Goal: Task Accomplishment & Management: Complete application form

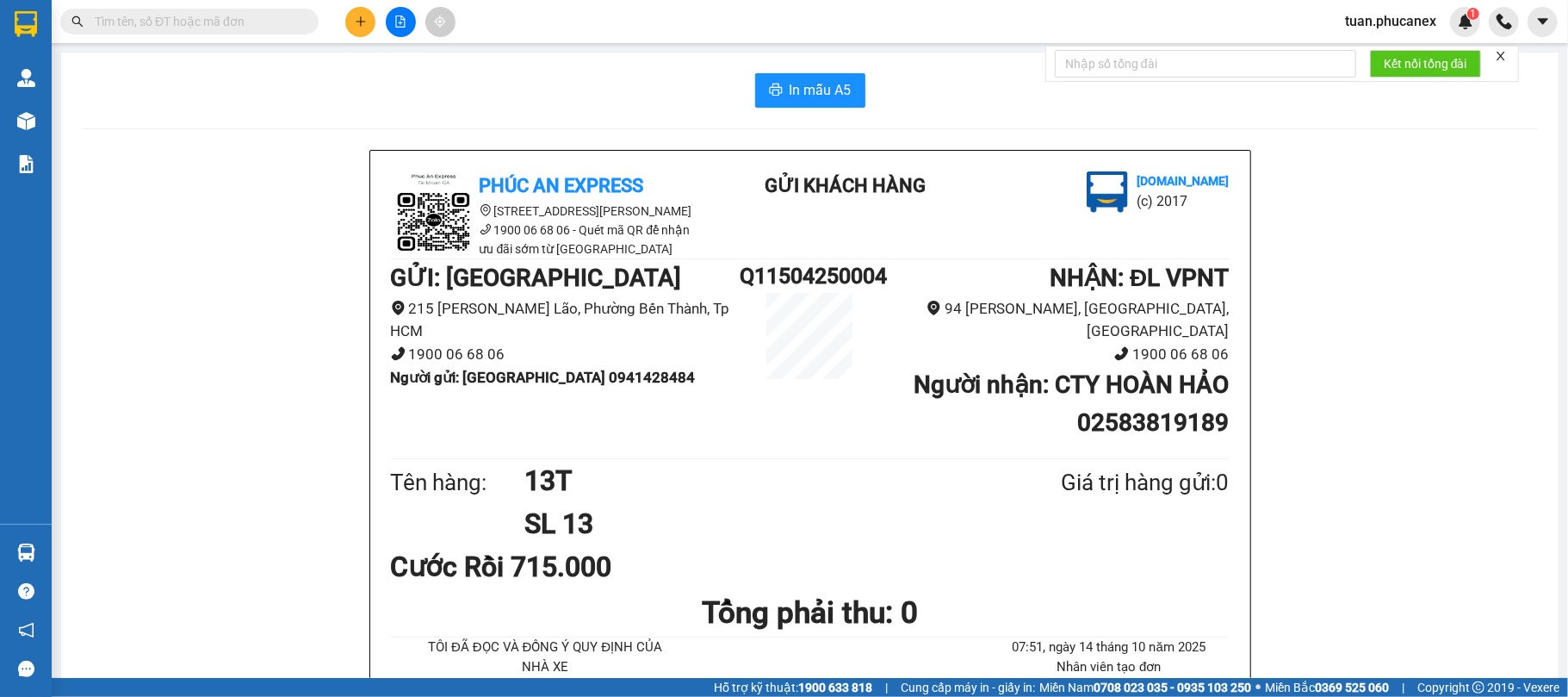
click at [392, 33] on button at bounding box center [401, 22] width 30 height 30
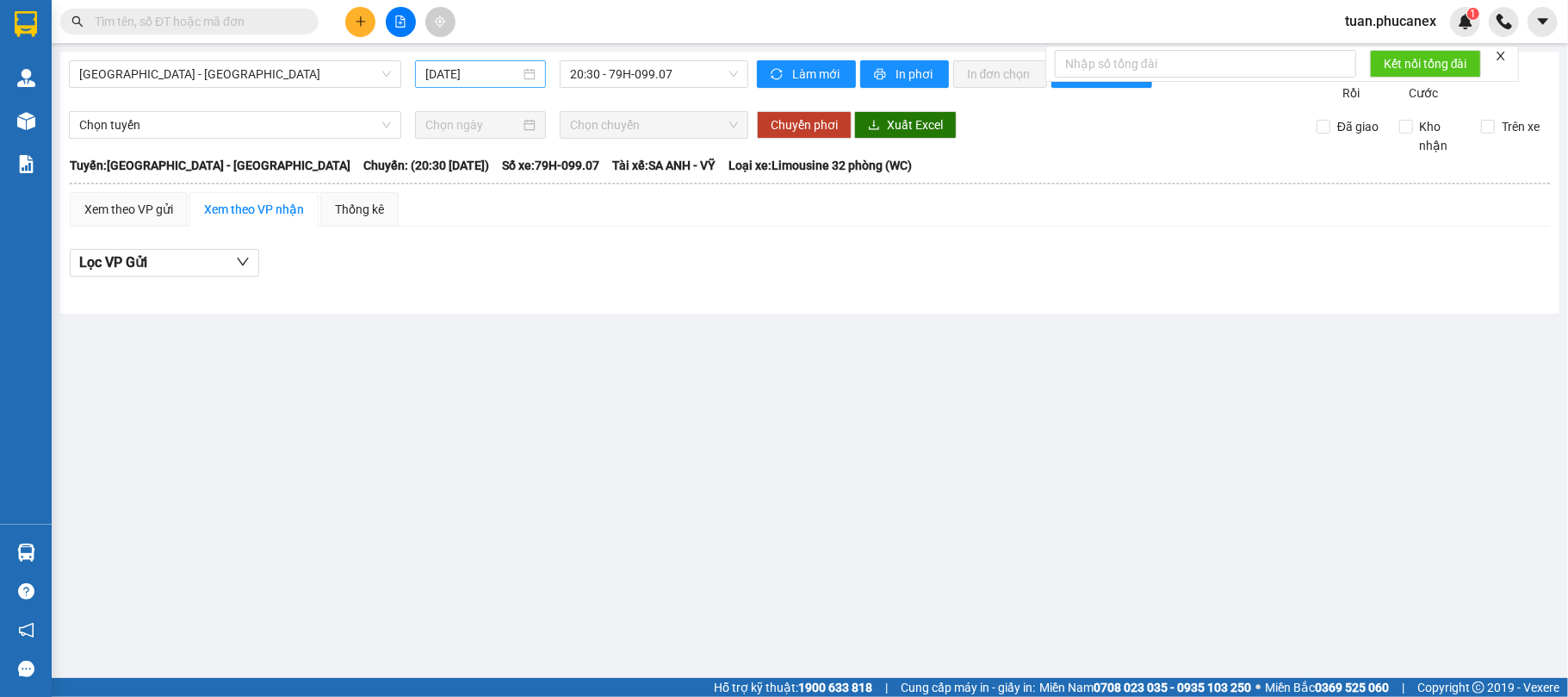
click at [437, 84] on div "[DATE]" at bounding box center [480, 73] width 131 height 28
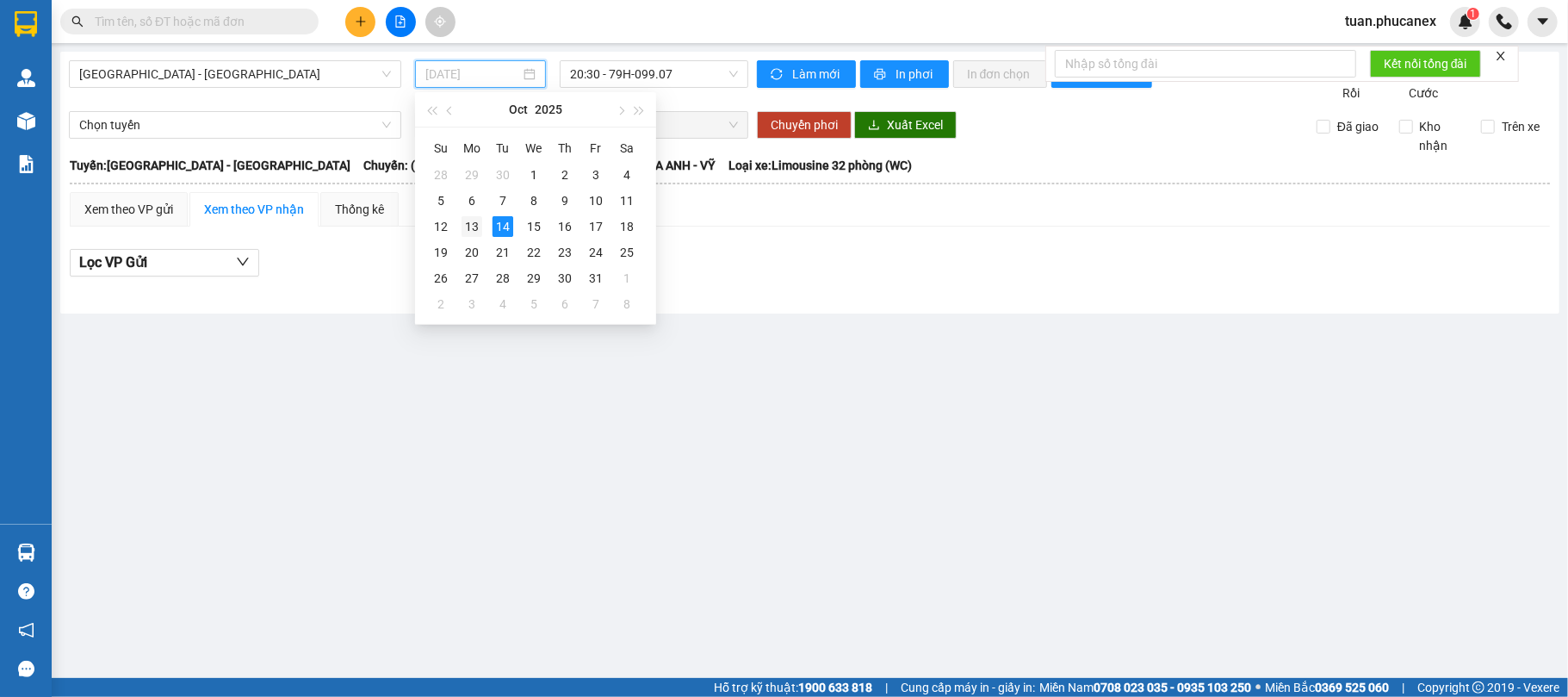
click at [480, 222] on div "13" at bounding box center [471, 226] width 21 height 21
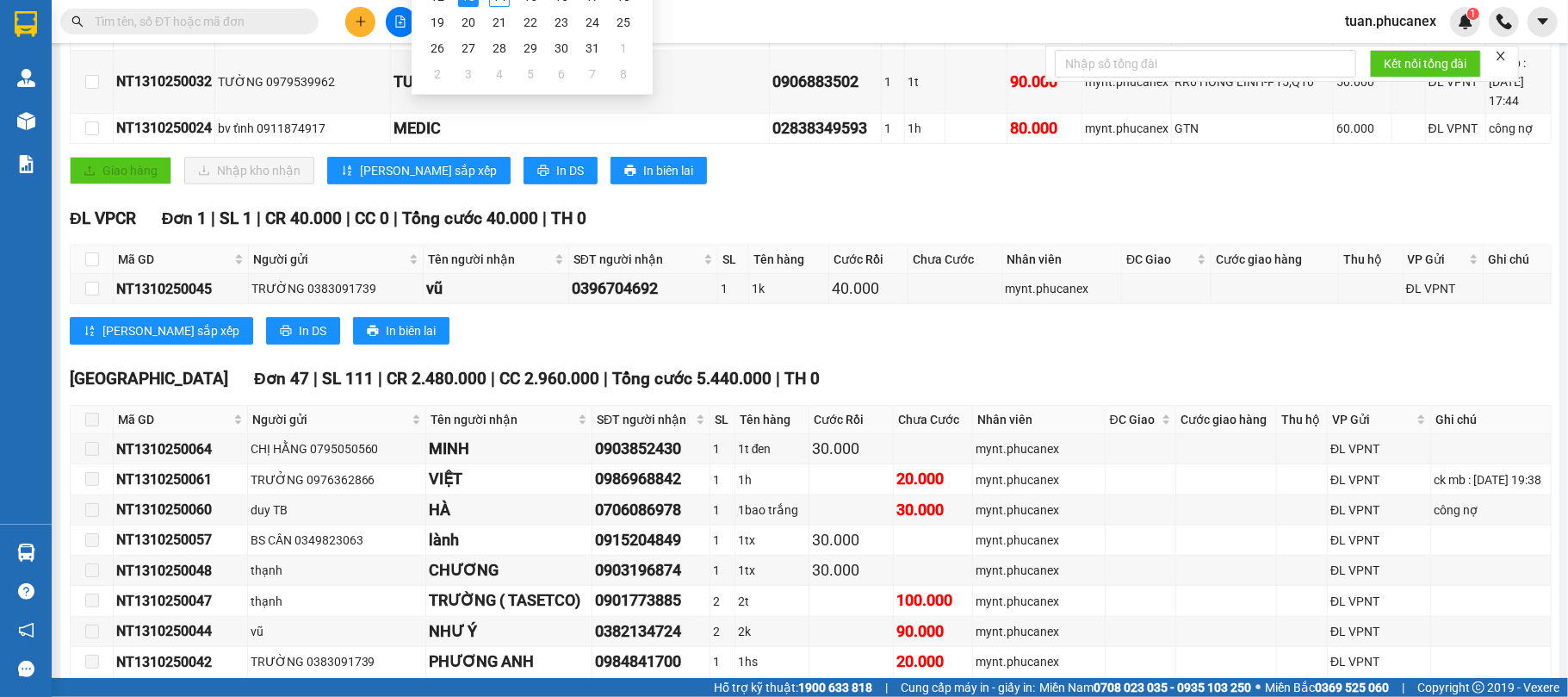
scroll to position [229, 0]
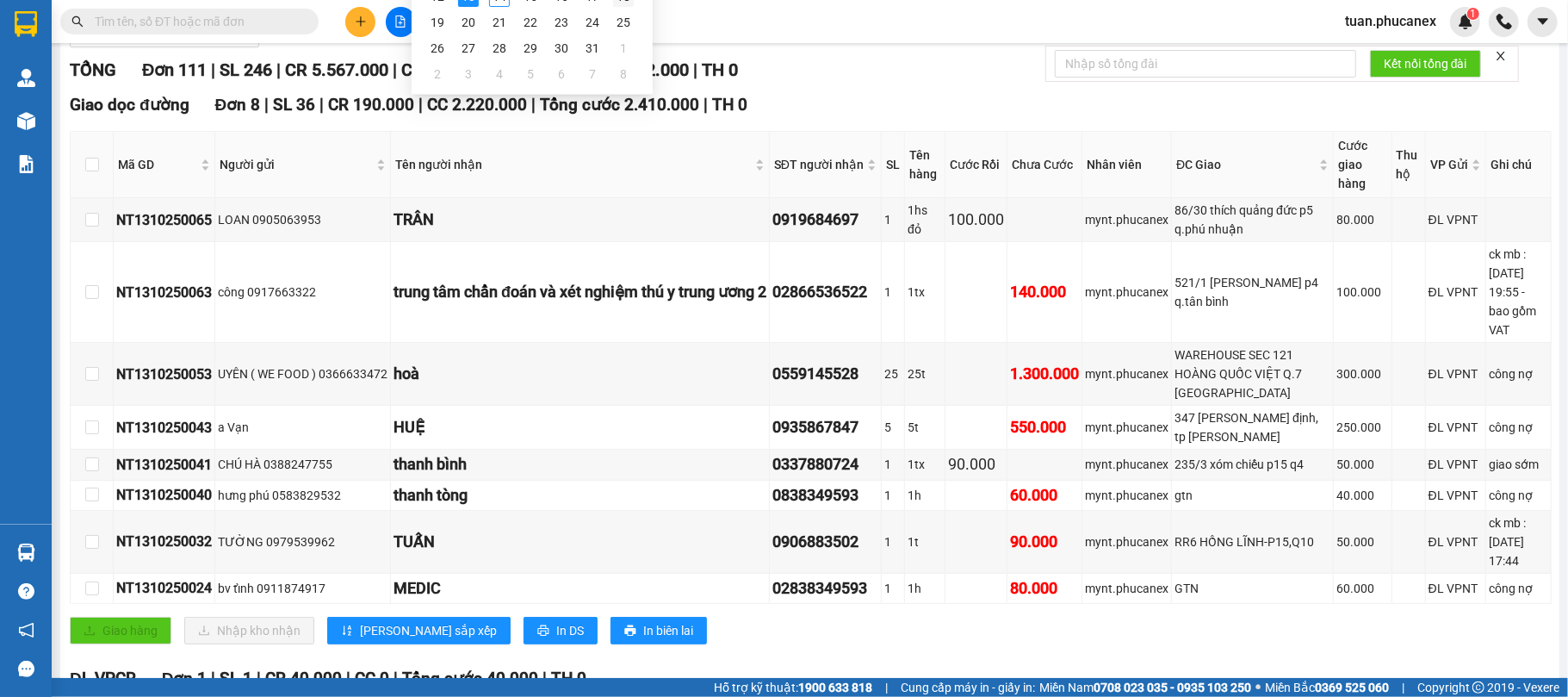
type input "[DATE]"
click at [248, 30] on input "text" at bounding box center [196, 21] width 203 height 19
paste input "NT1210250013"
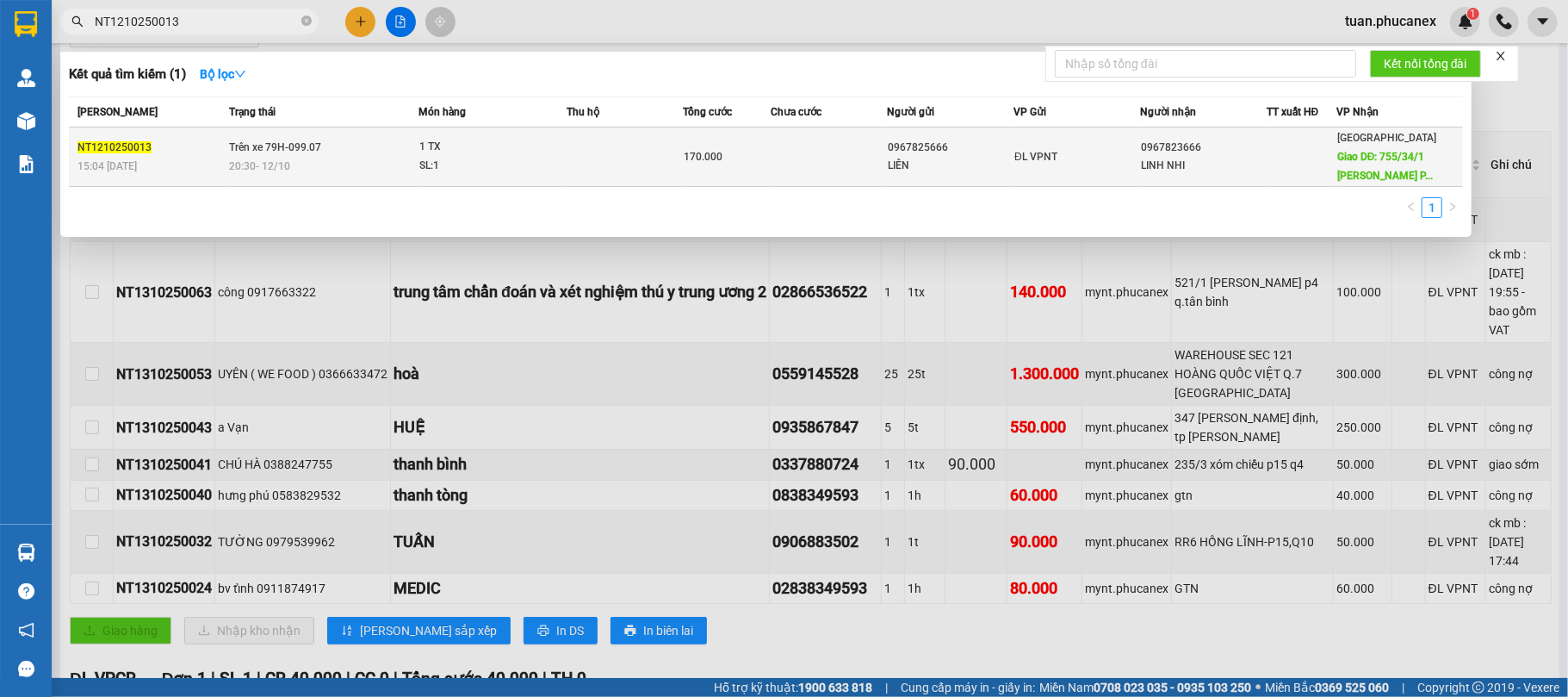
type input "NT1210250013"
click at [1058, 167] on td "ĐL VPNT" at bounding box center [1076, 157] width 126 height 59
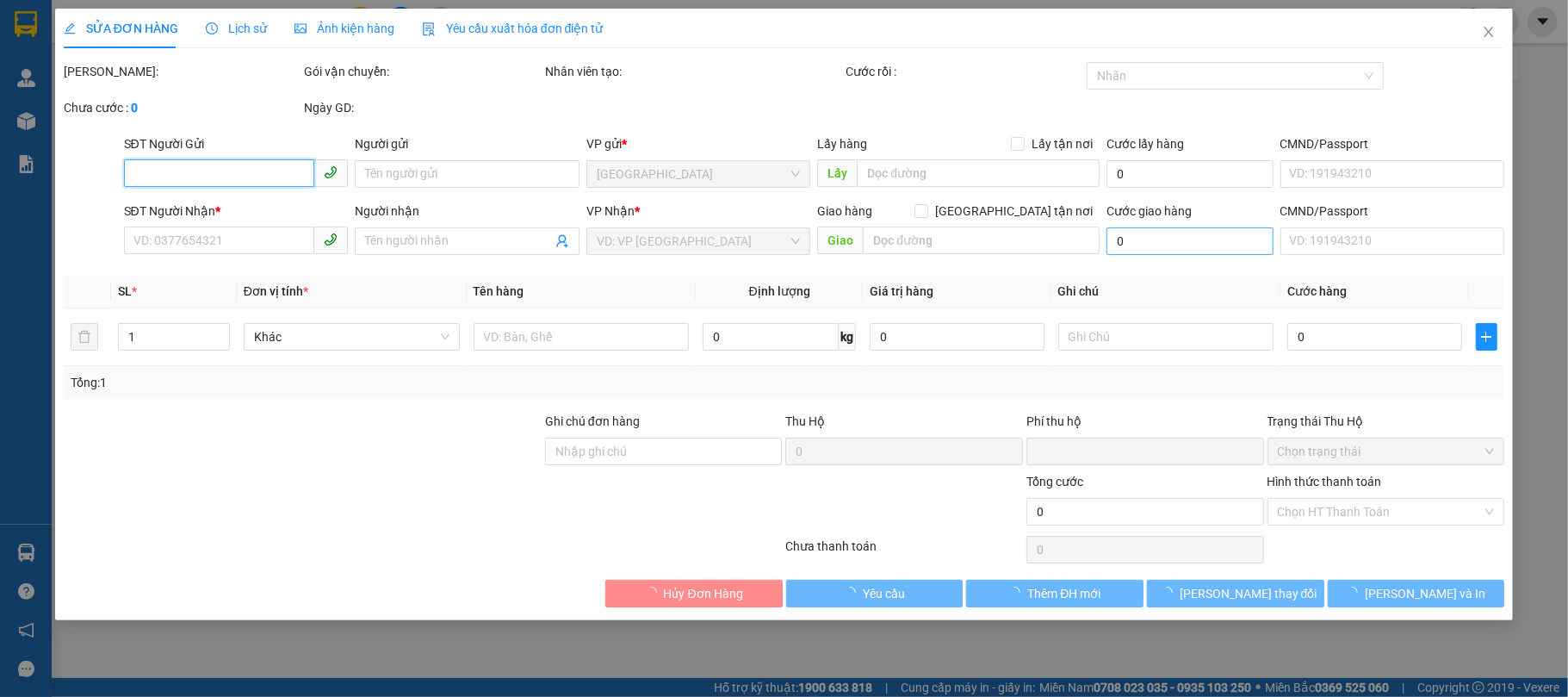
type input "0967825666"
type input "LIÊN"
type input "0967823666"
type input "LINH NHI"
type input "755/34/1 [PERSON_NAME] P16 Q.GÒ VẤP"
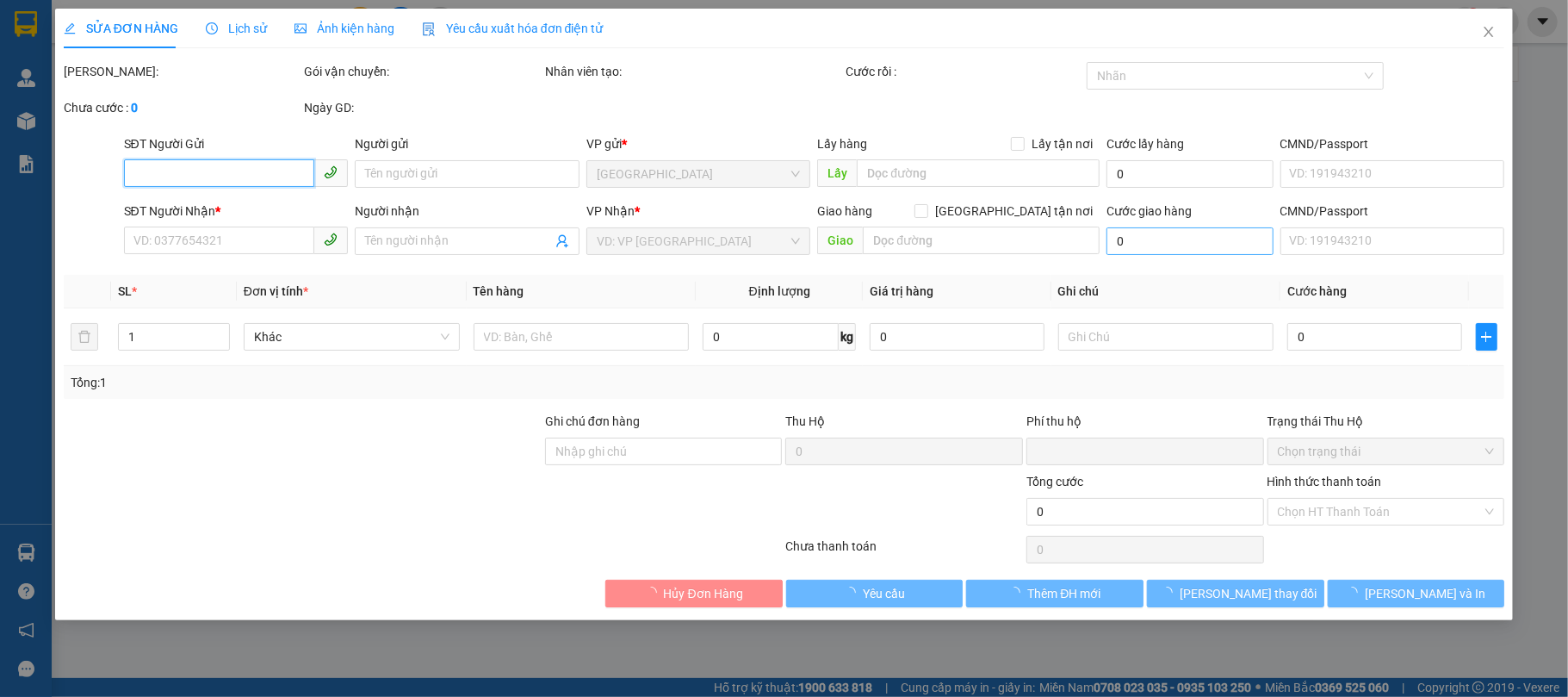
type input "120.000"
type input "0"
type input "170.000"
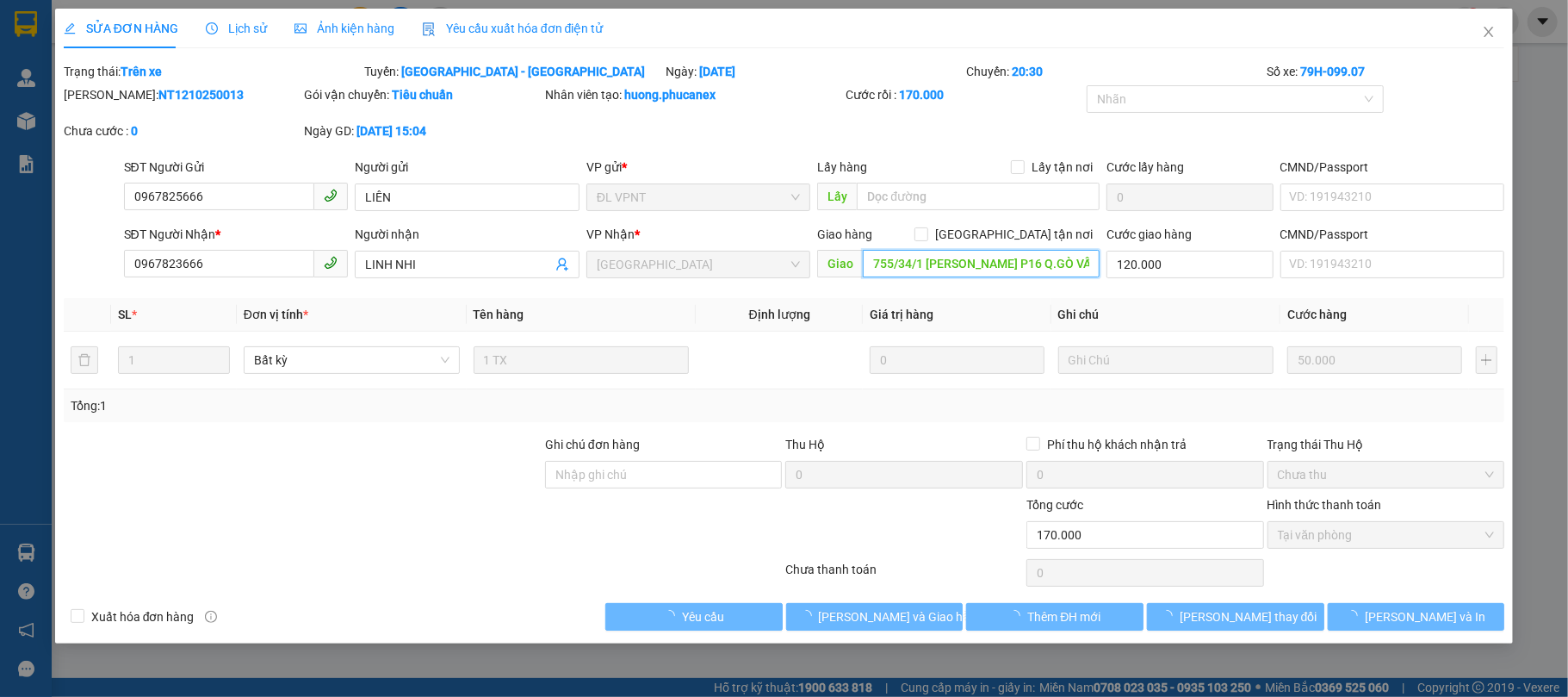
click at [1062, 274] on input "755/34/1 [PERSON_NAME] P16 Q.GÒ VẤP" at bounding box center [981, 263] width 236 height 28
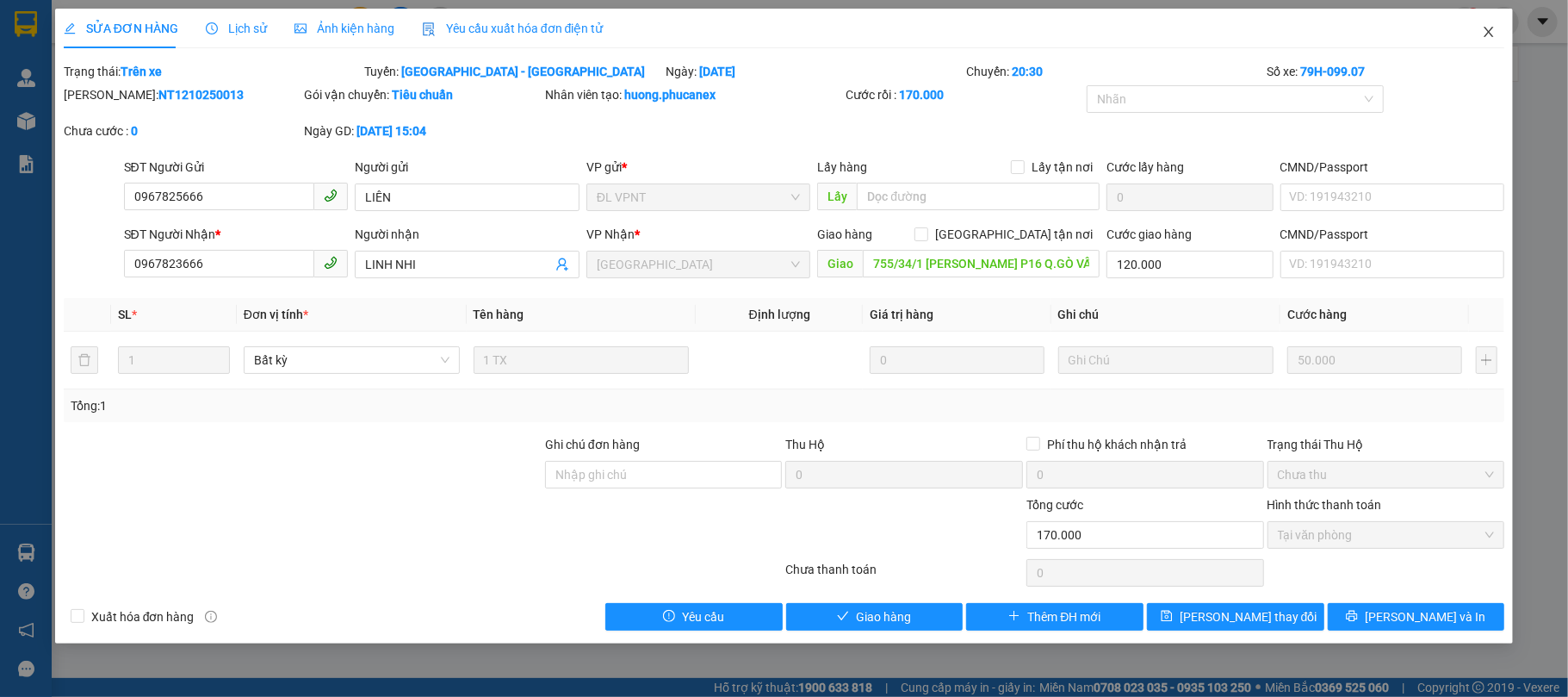
click at [1486, 29] on icon "close" at bounding box center [1488, 31] width 13 height 13
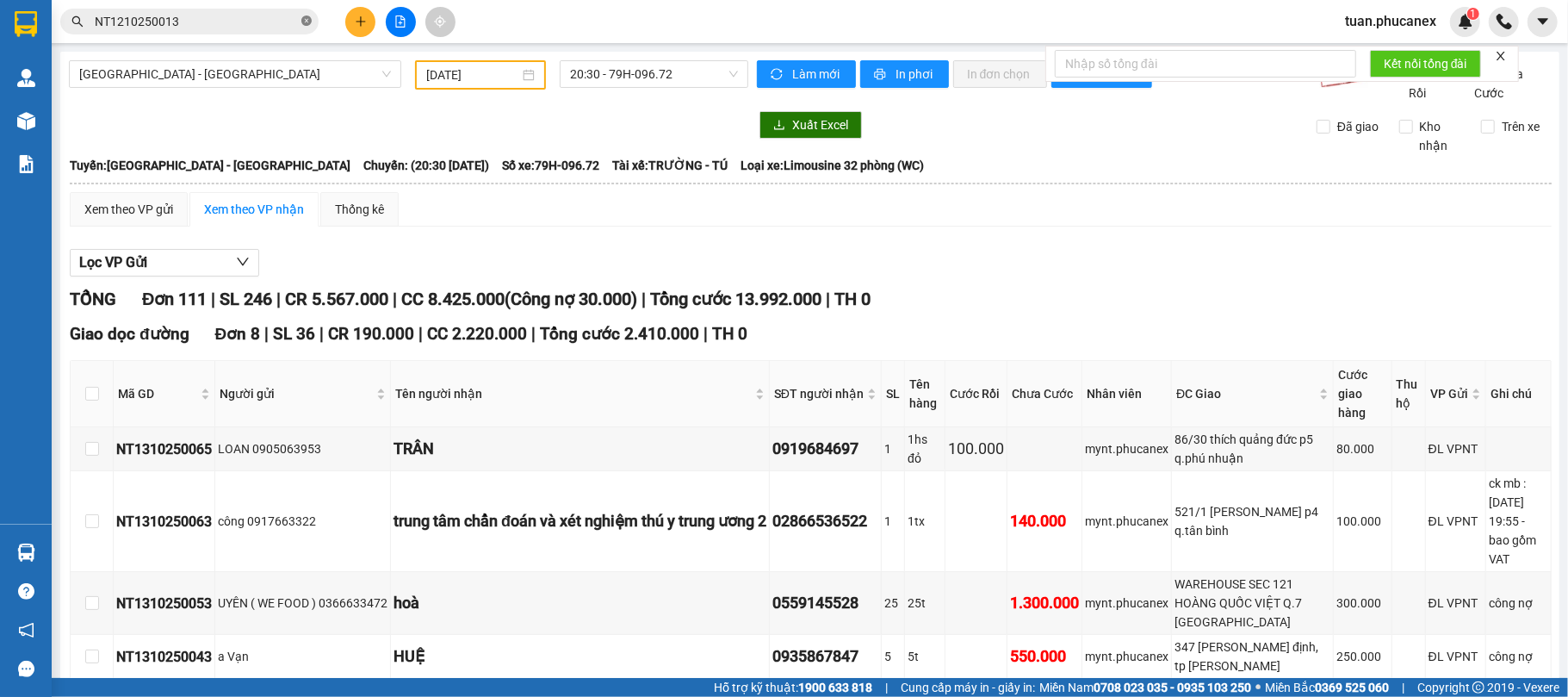
click at [307, 19] on icon "close-circle" at bounding box center [306, 21] width 11 height 11
paste input "NT1210250040"
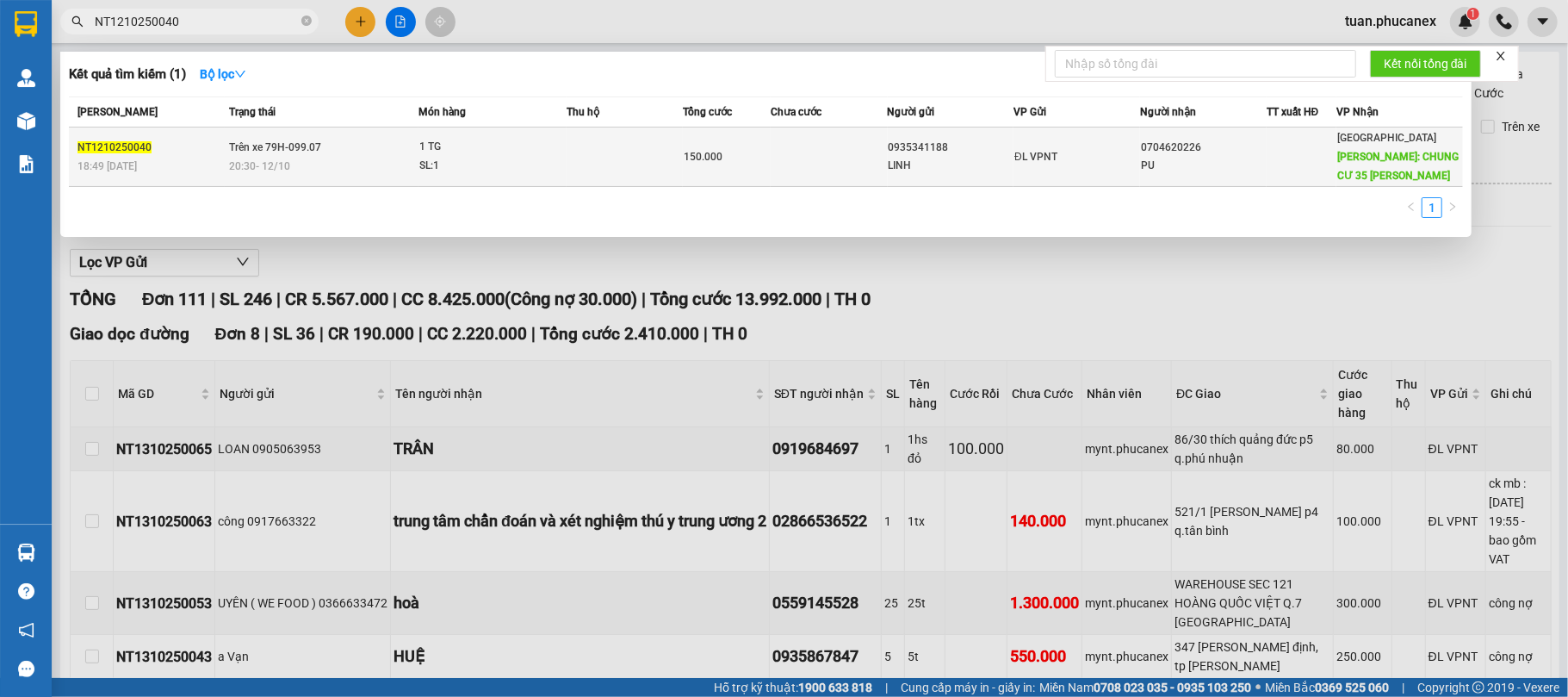
type input "NT1210250040"
click at [1178, 159] on div "PU" at bounding box center [1203, 166] width 124 height 18
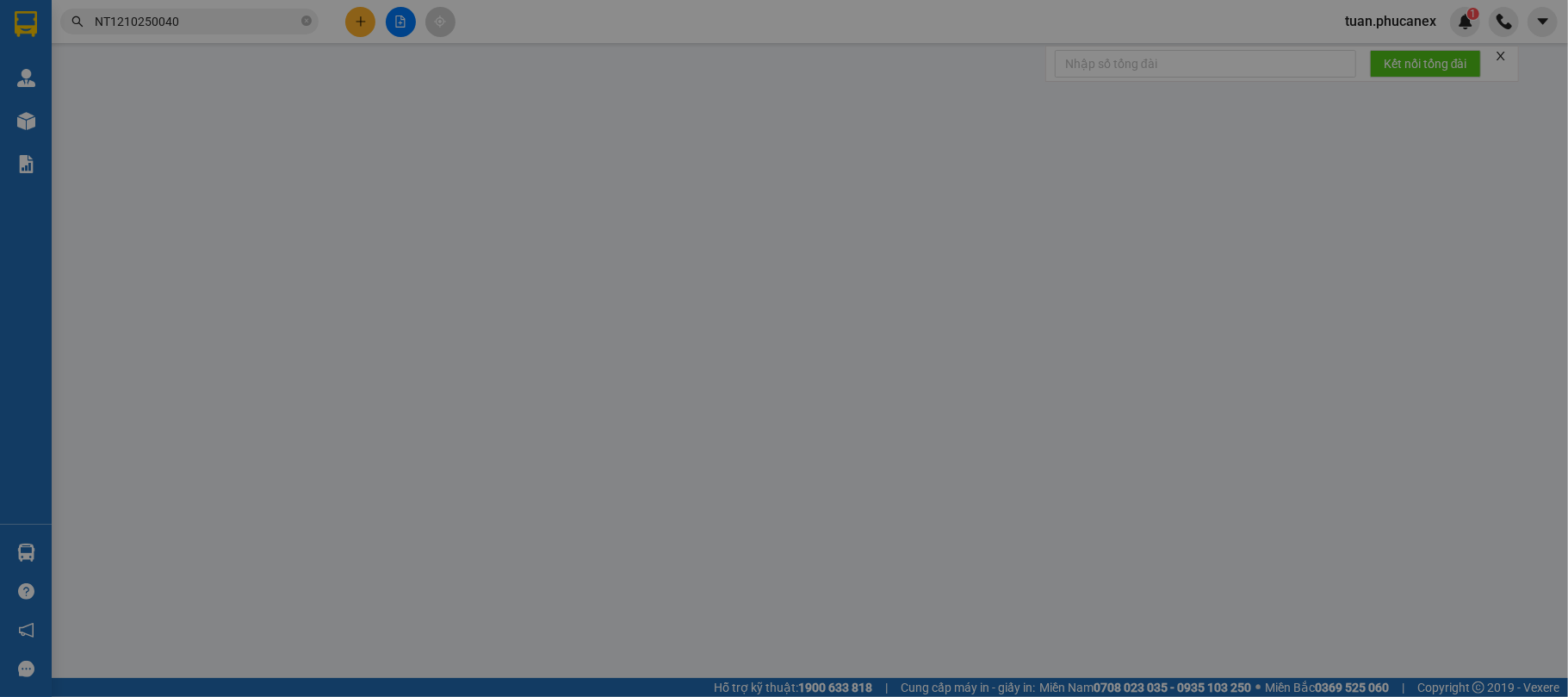
type input "0935341188"
type input "LINH"
type input "0704620226"
type input "PU"
type input "CHUNG CƯ 35 [PERSON_NAME], [PERSON_NAME] AN LẠC, Q. [GEOGRAPHIC_DATA]"
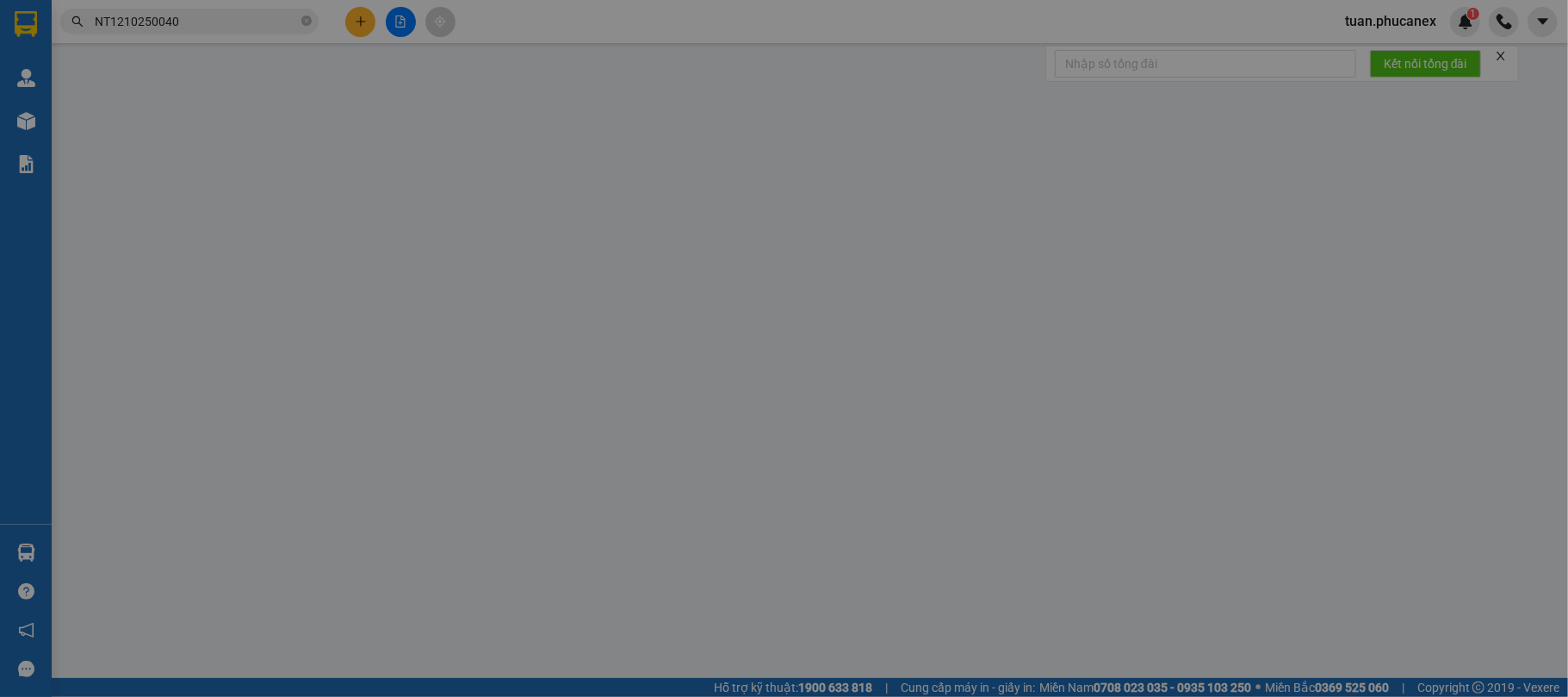
type input "120.000"
type input "0"
type input "150.000"
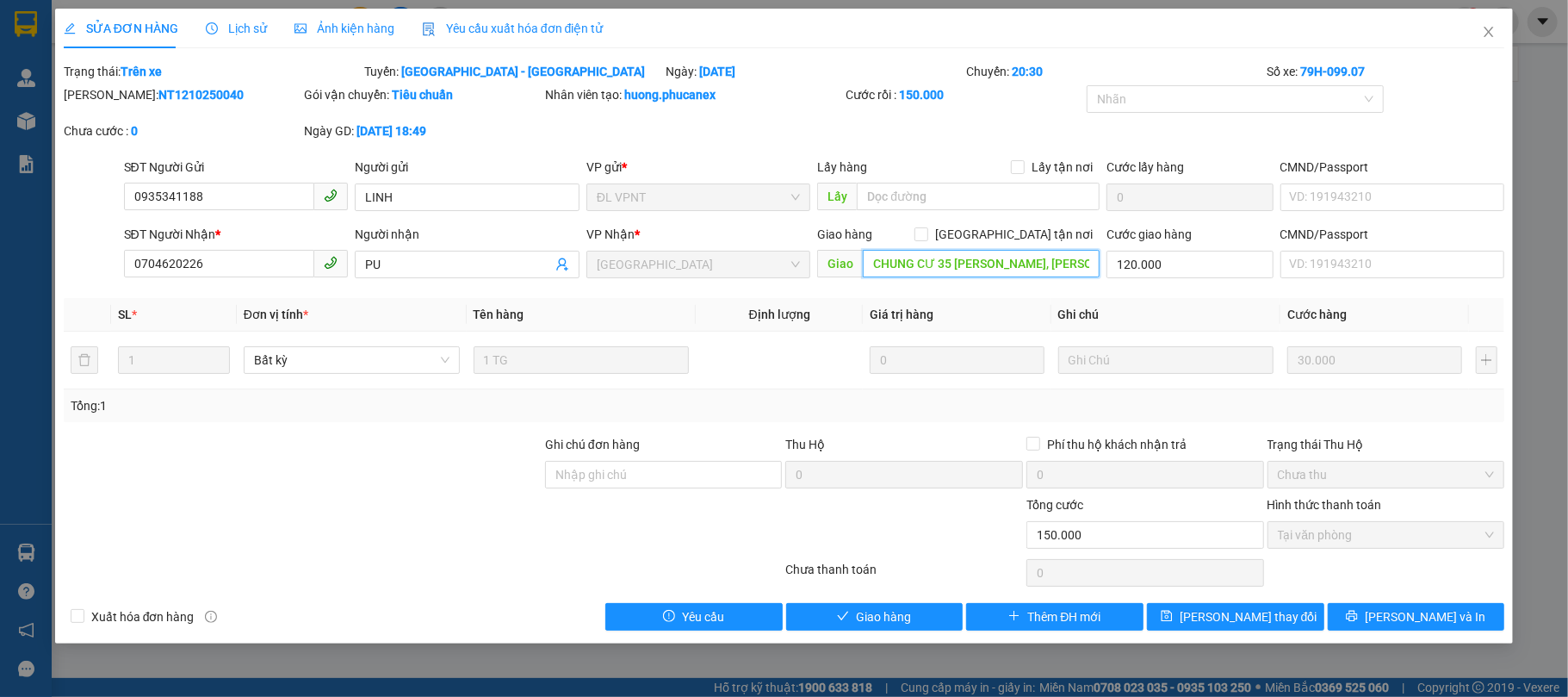
click at [1043, 262] on input "CHUNG CƯ 35 [PERSON_NAME], [PERSON_NAME] AN LẠC, Q. [GEOGRAPHIC_DATA]" at bounding box center [981, 263] width 236 height 28
click at [1495, 28] on icon "close" at bounding box center [1488, 31] width 13 height 13
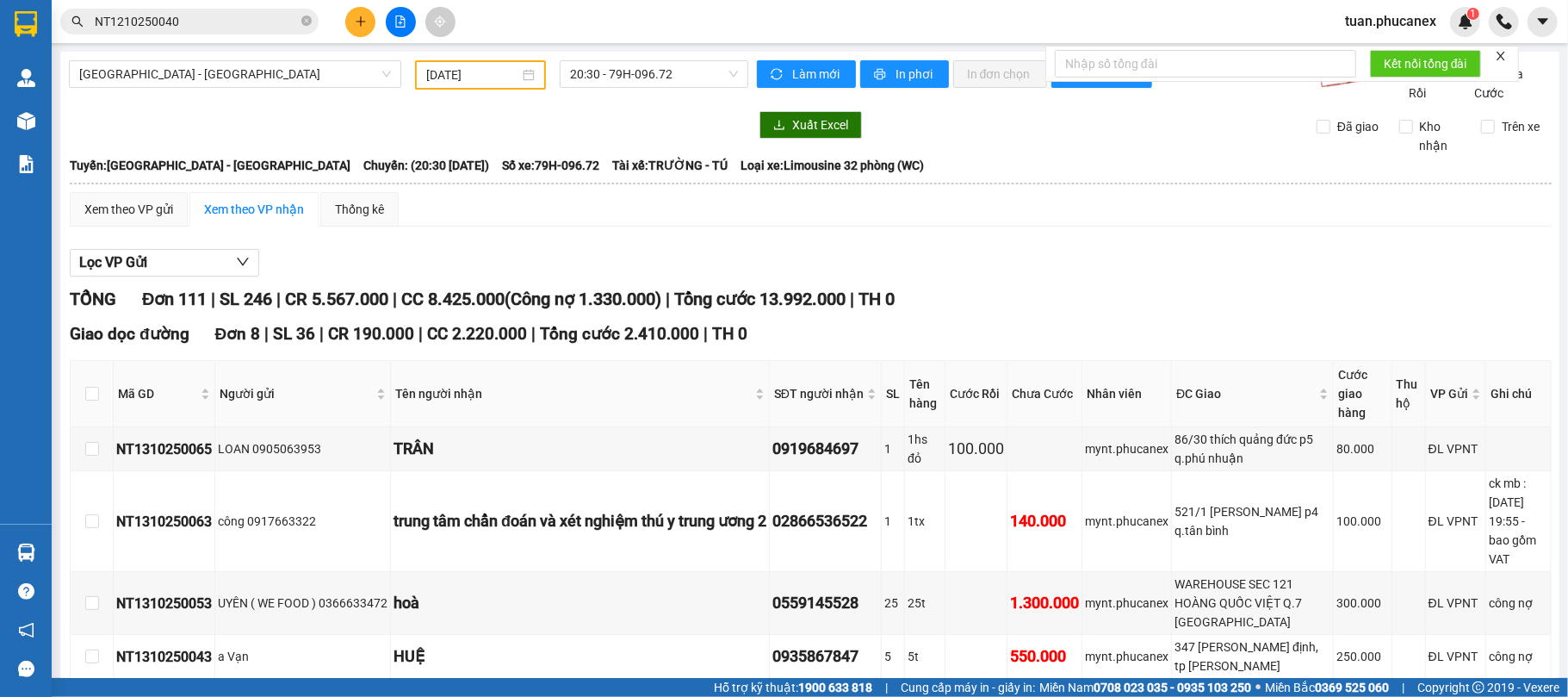
click at [446, 76] on input "[DATE]" at bounding box center [473, 74] width 93 height 19
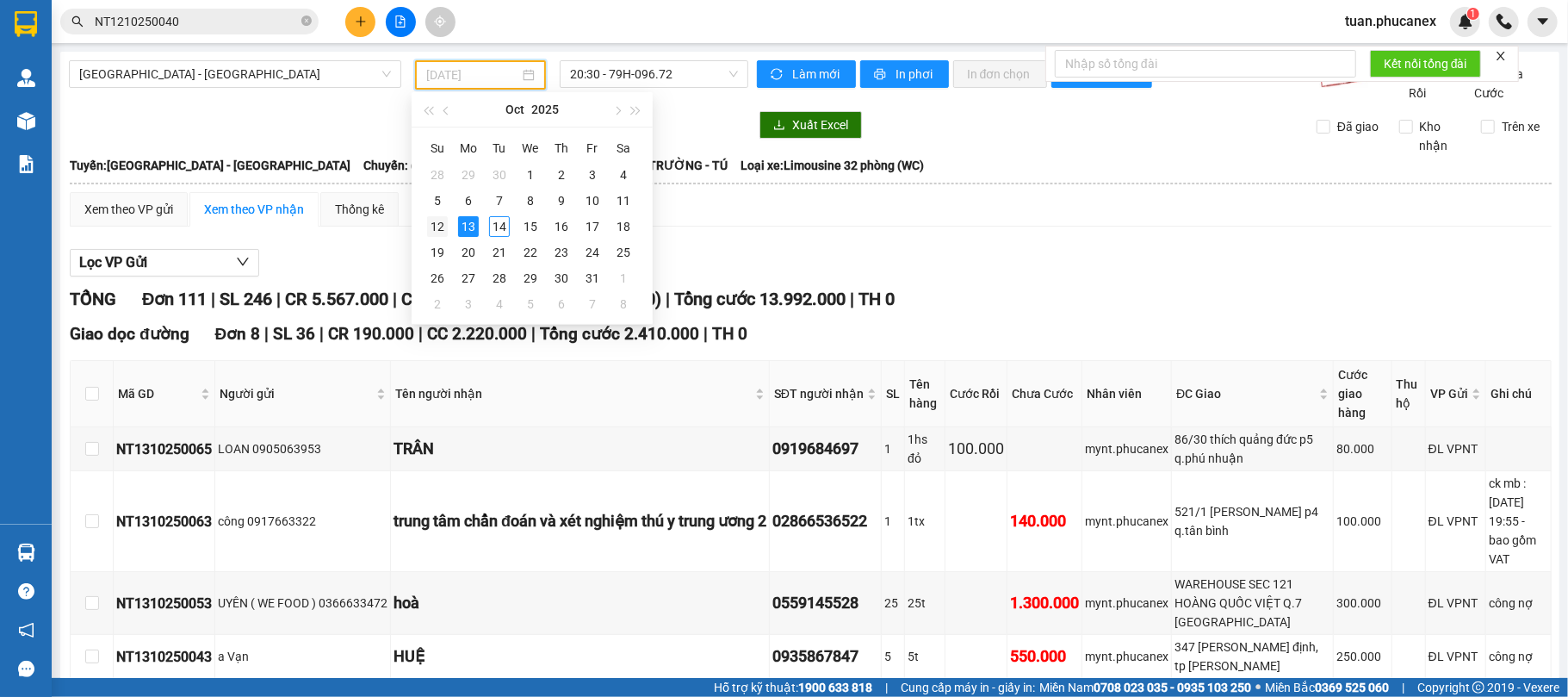
click at [437, 228] on div "12" at bounding box center [437, 226] width 21 height 21
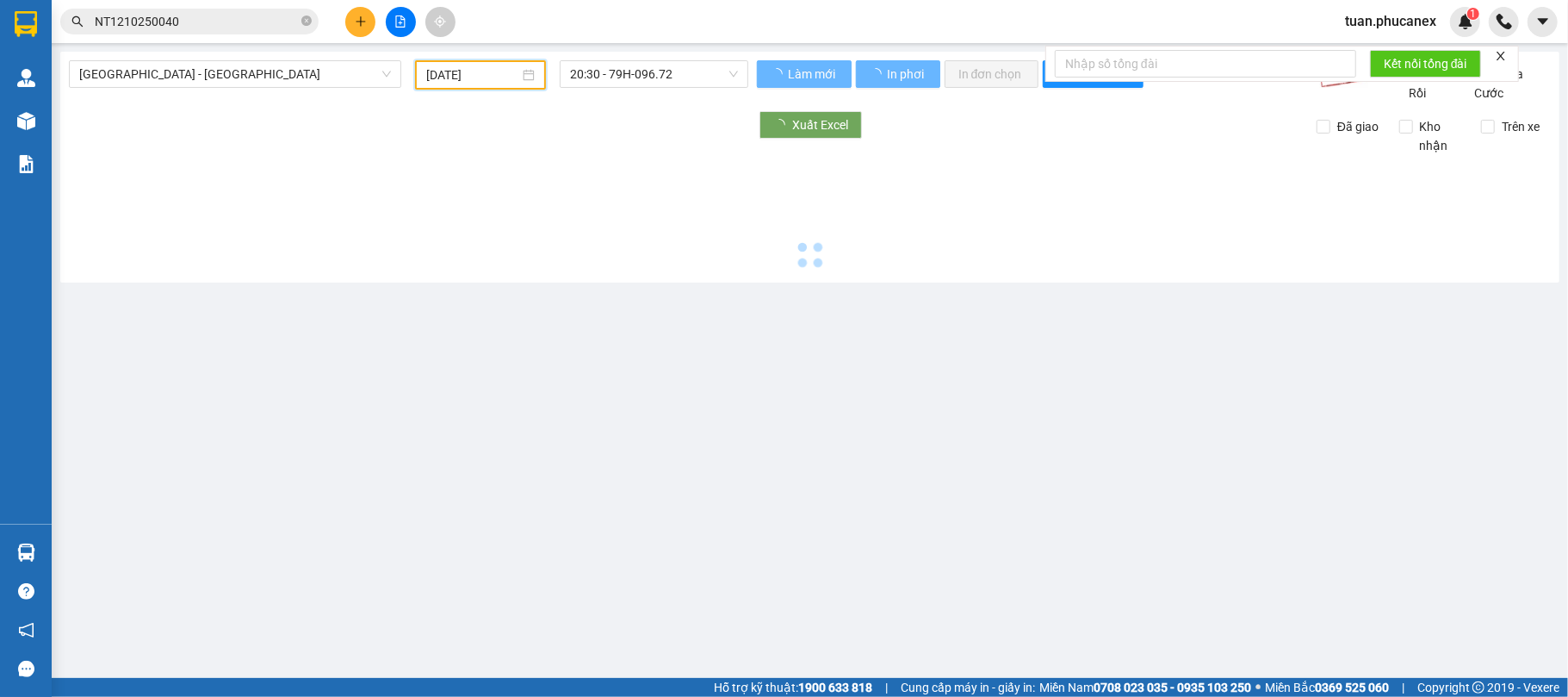
type input "[DATE]"
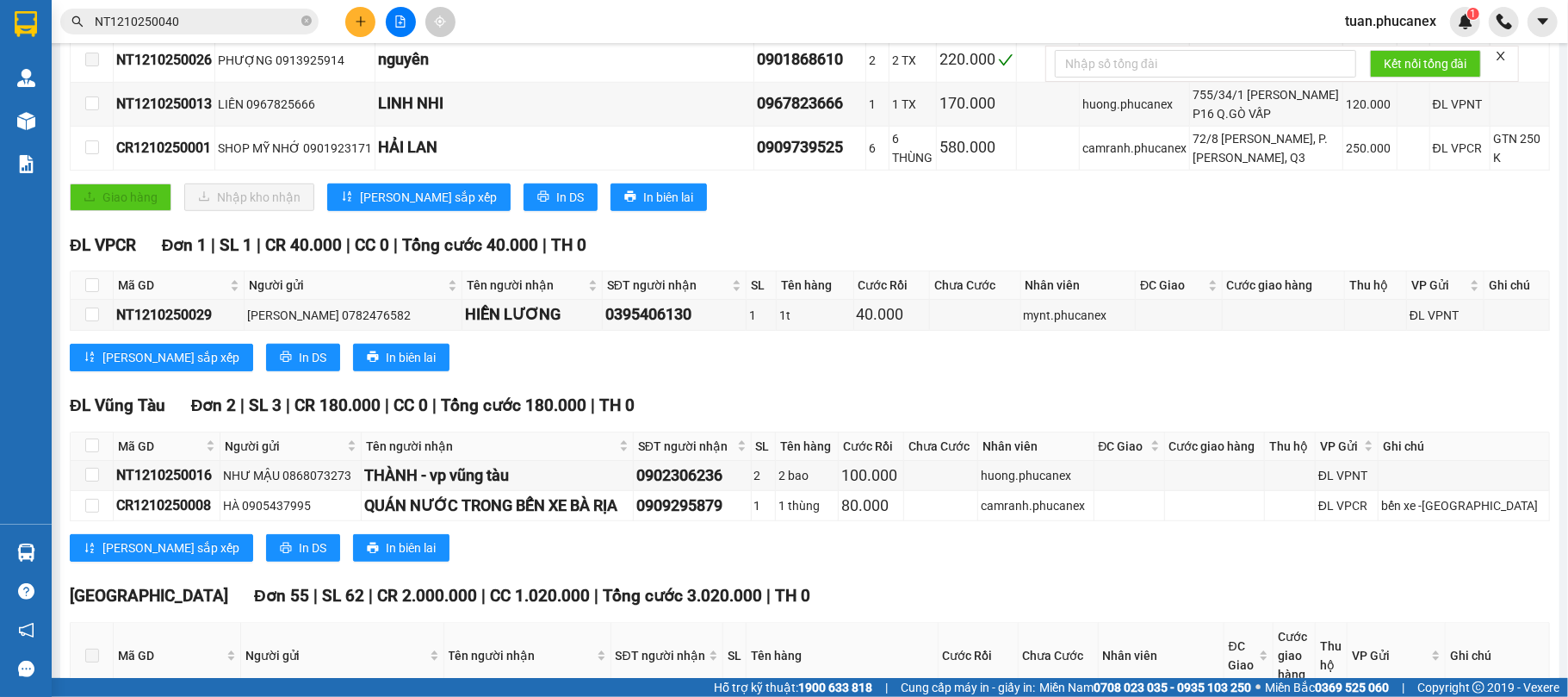
scroll to position [459, 0]
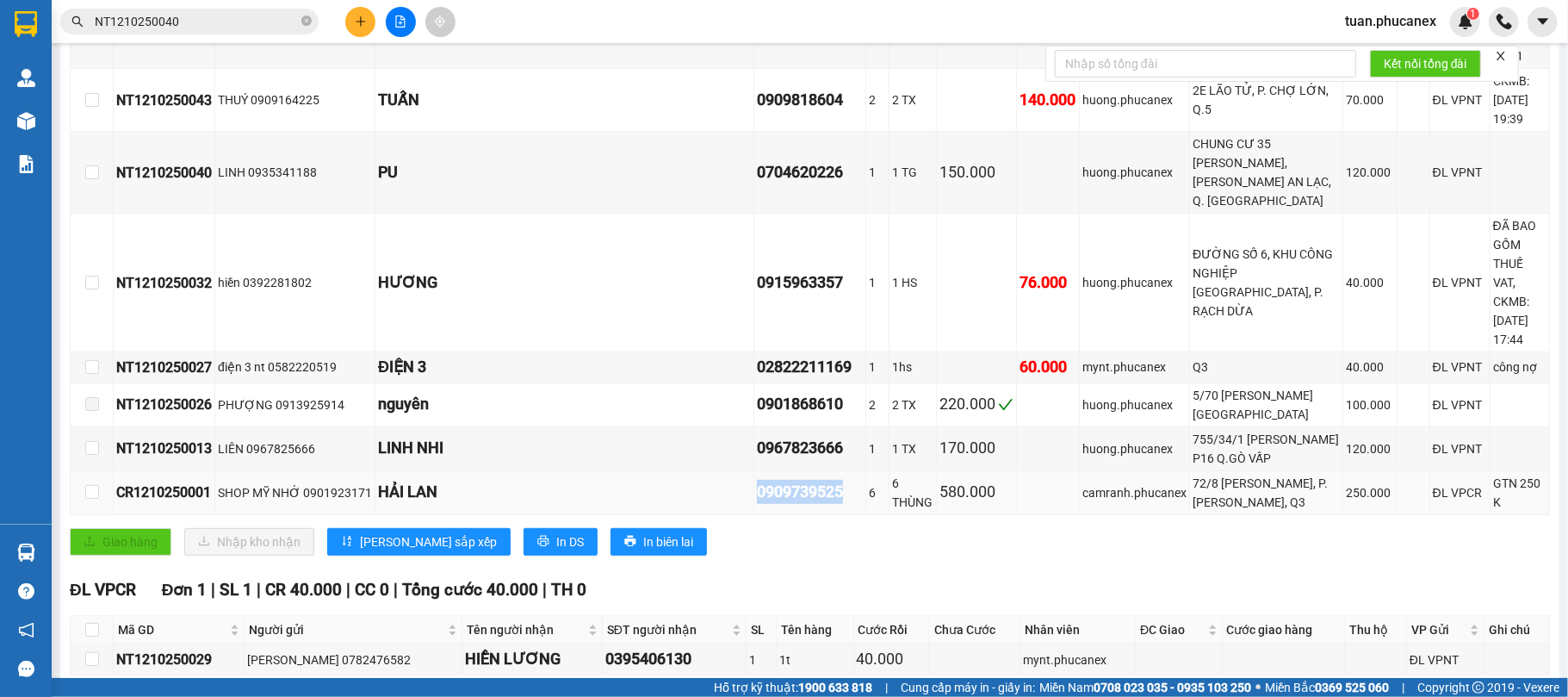
drag, startPoint x: 873, startPoint y: 529, endPoint x: 780, endPoint y: 528, distance: 93.0
click at [780, 515] on tr "CR1210250001 SHOP MỸ NHỚ 0901923171 HẢI LAN 0909739525 6 6 THÙNG 580.000 camran…" at bounding box center [810, 493] width 1479 height 44
copy tr "HẢI LAN 0909739525"
click at [252, 18] on input "NT1210250040" at bounding box center [196, 21] width 203 height 19
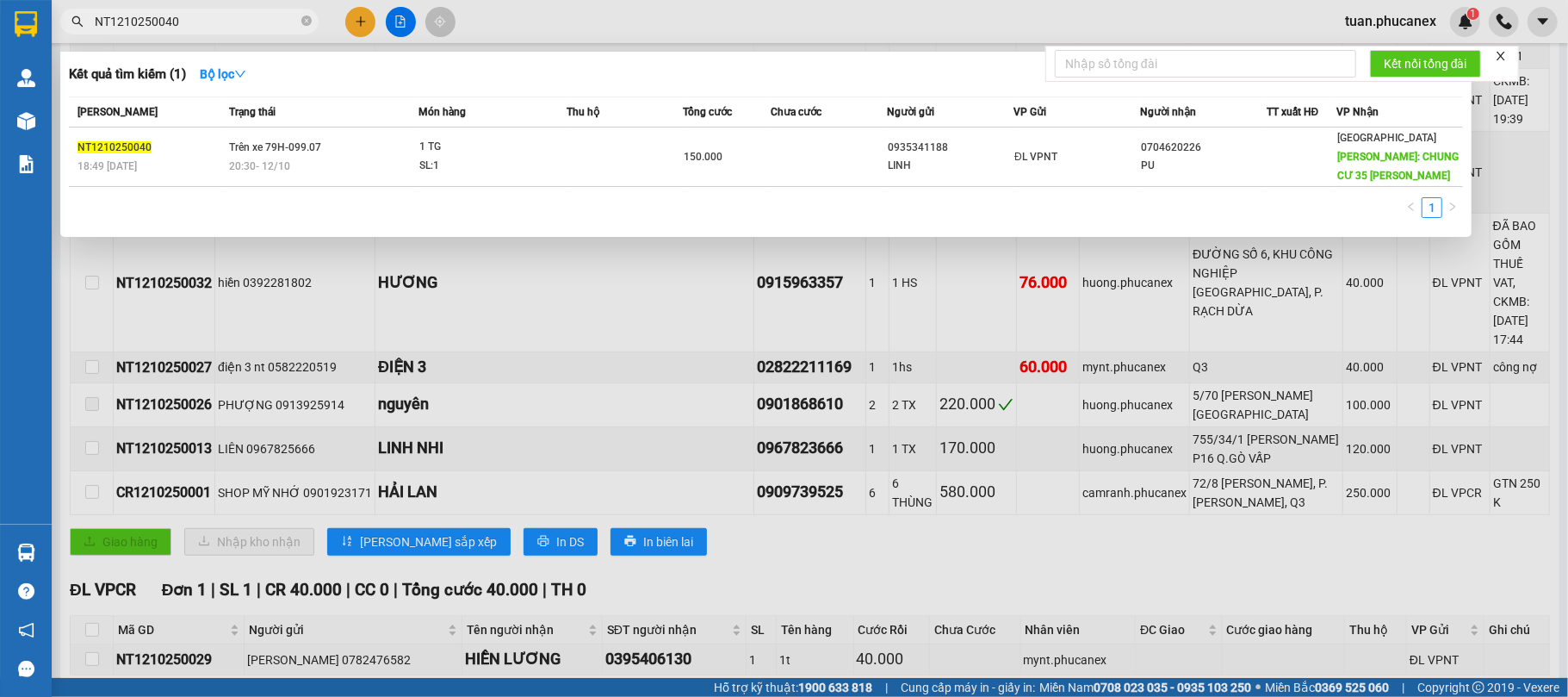
click at [250, 18] on input "NT1210250040" at bounding box center [196, 21] width 203 height 19
paste input "0909739525"
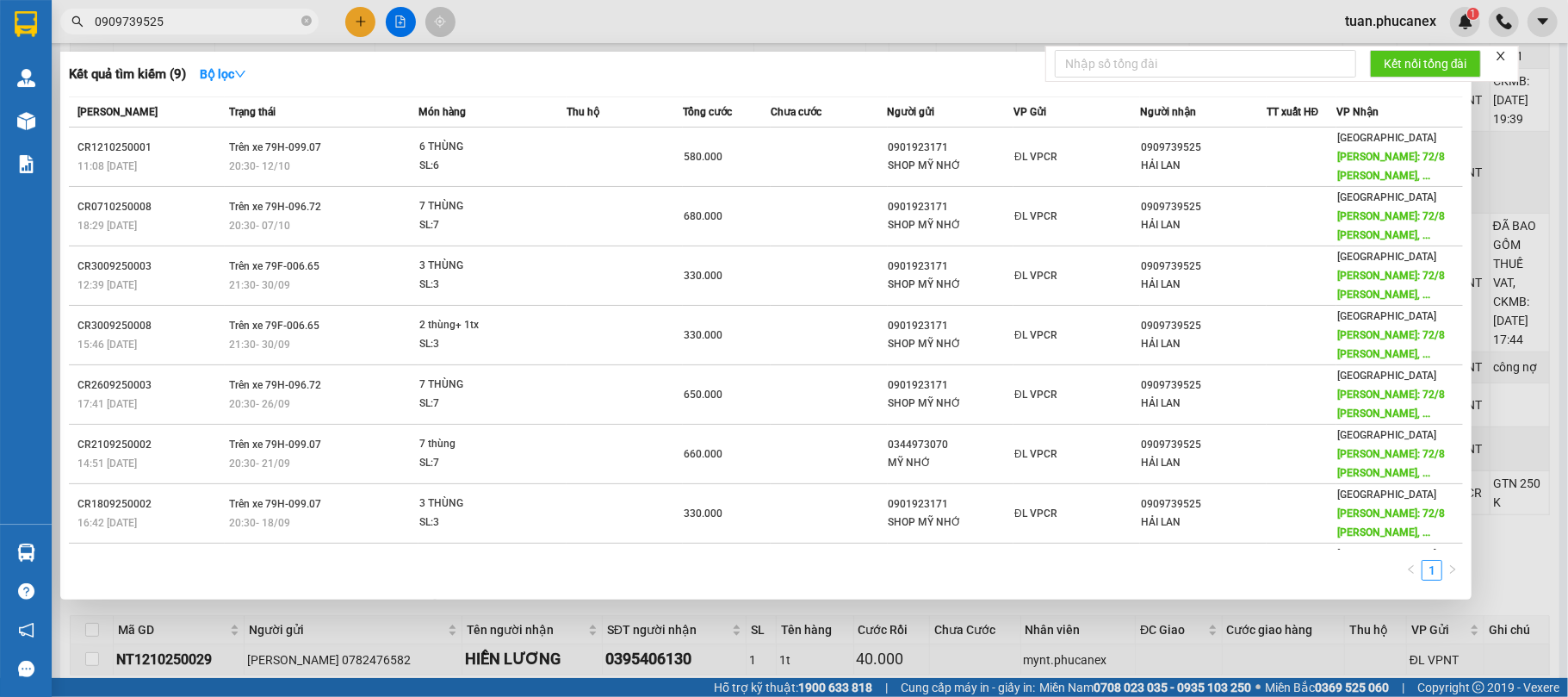
type input "0909739525"
